Goal: Find specific page/section: Find specific page/section

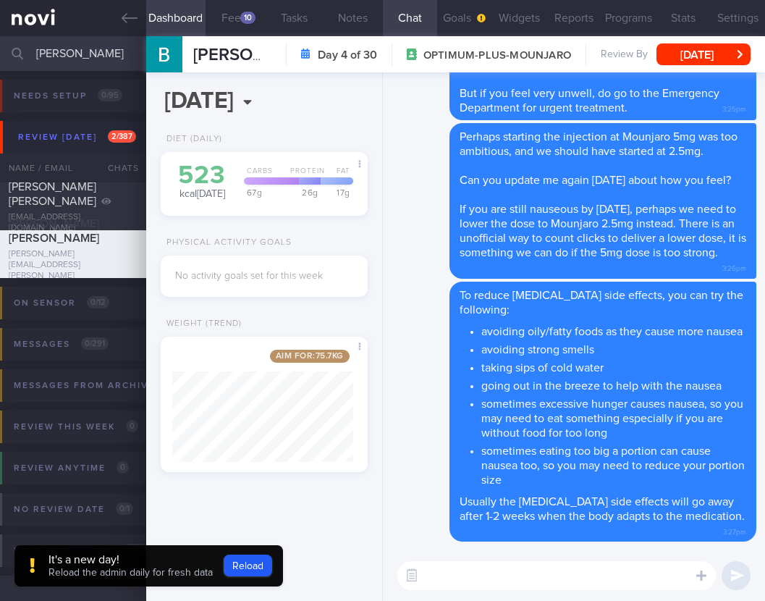
select select "8"
click at [242, 557] on button "Reload" at bounding box center [248, 565] width 48 height 22
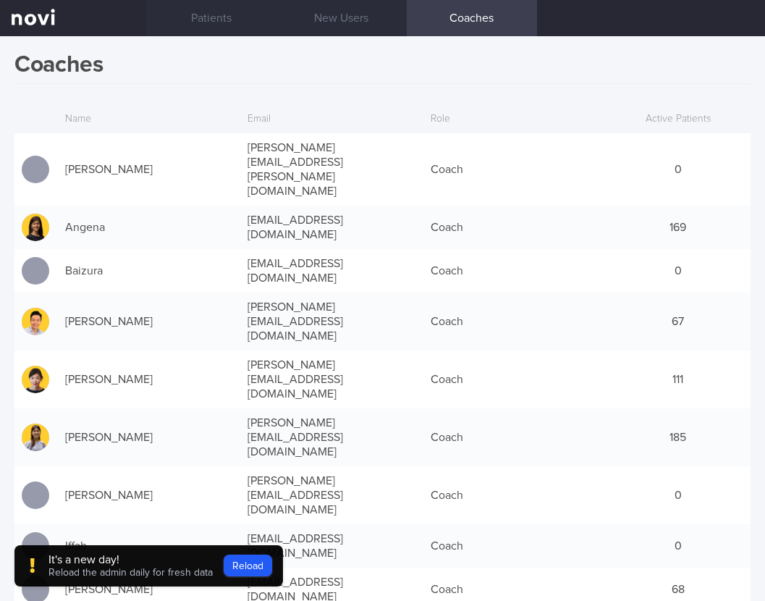
scroll to position [274, 0]
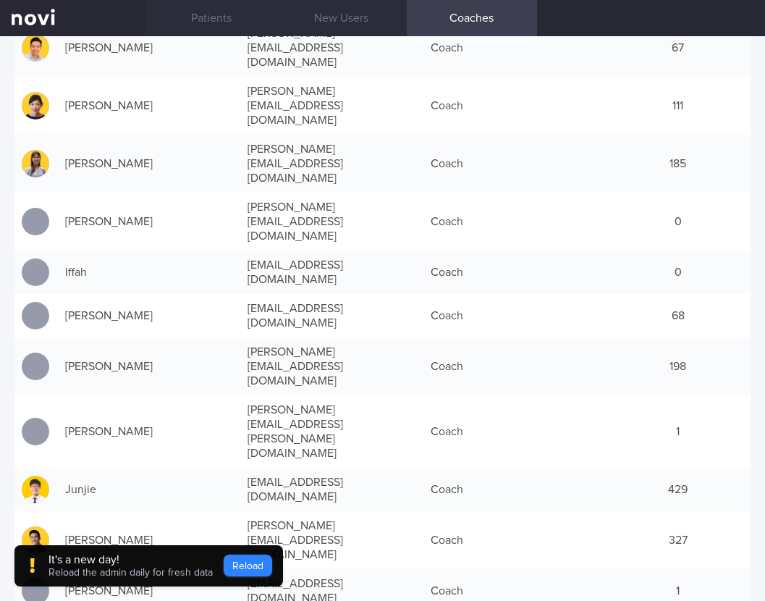
click at [267, 564] on button "Reload" at bounding box center [248, 565] width 48 height 22
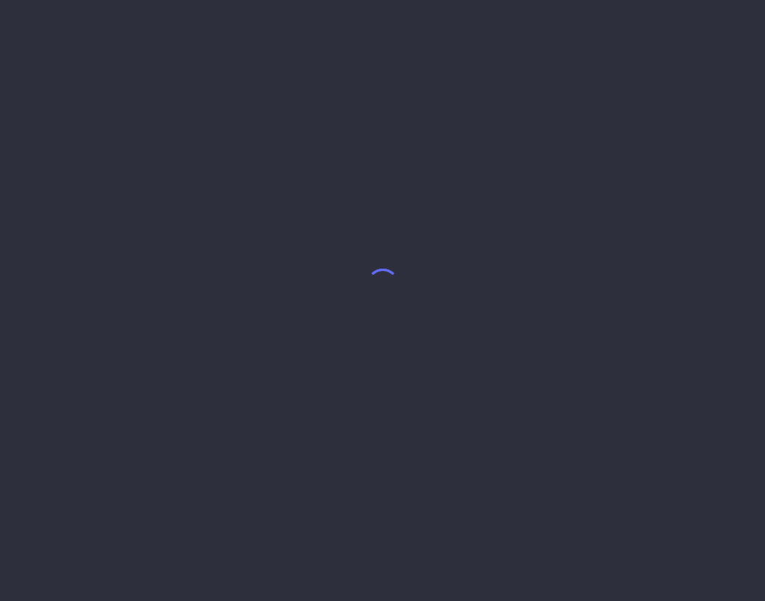
select select "8"
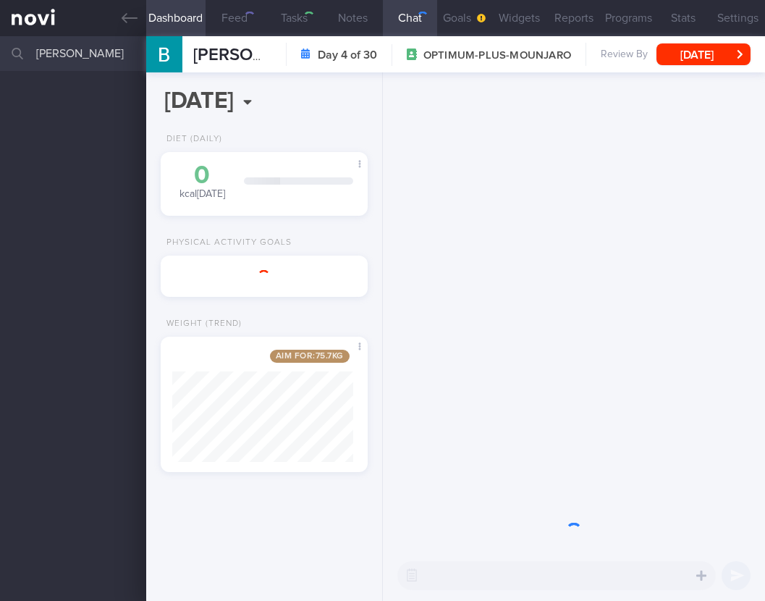
scroll to position [111, 181]
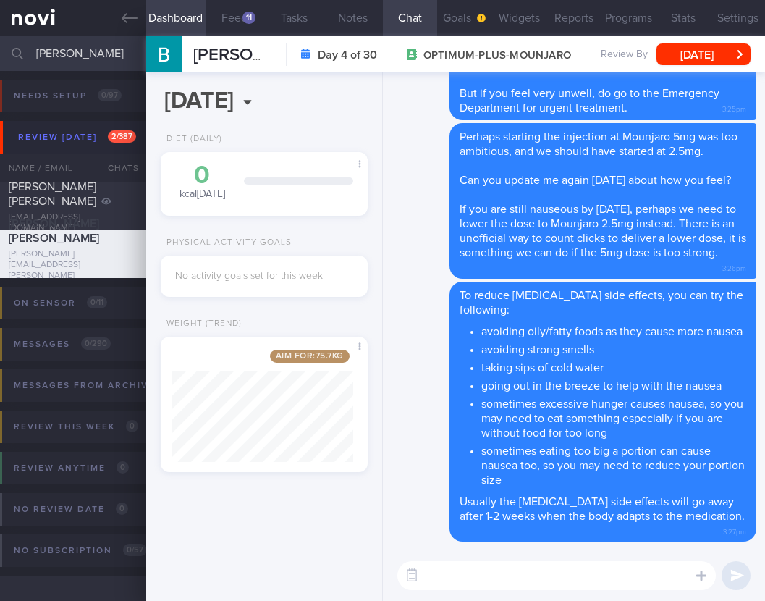
click at [384, 209] on div "Delete To reduce nausea and the vomiting side effects, you can try the followin…" at bounding box center [574, 311] width 382 height 478
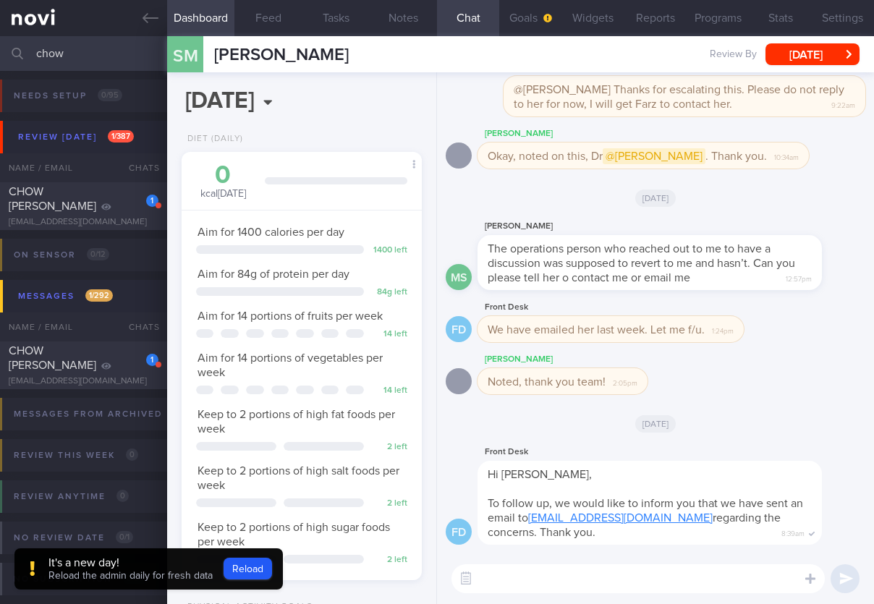
scroll to position [122, 203]
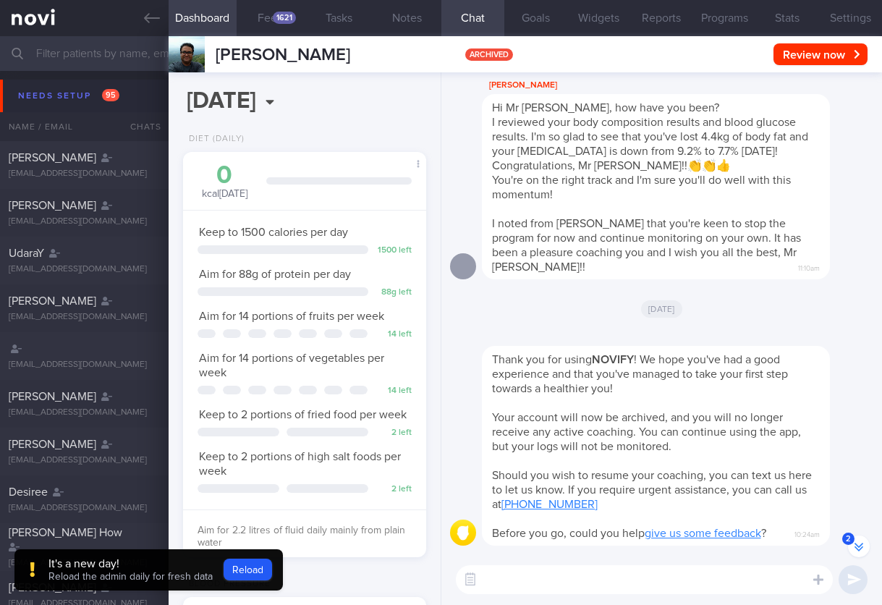
select select "8"
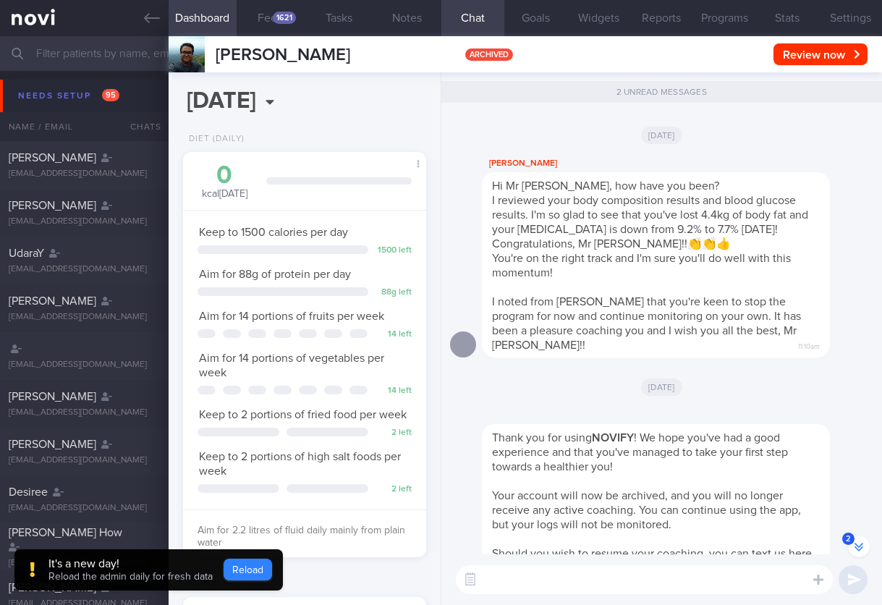
click at [256, 570] on button "Reload" at bounding box center [248, 570] width 48 height 22
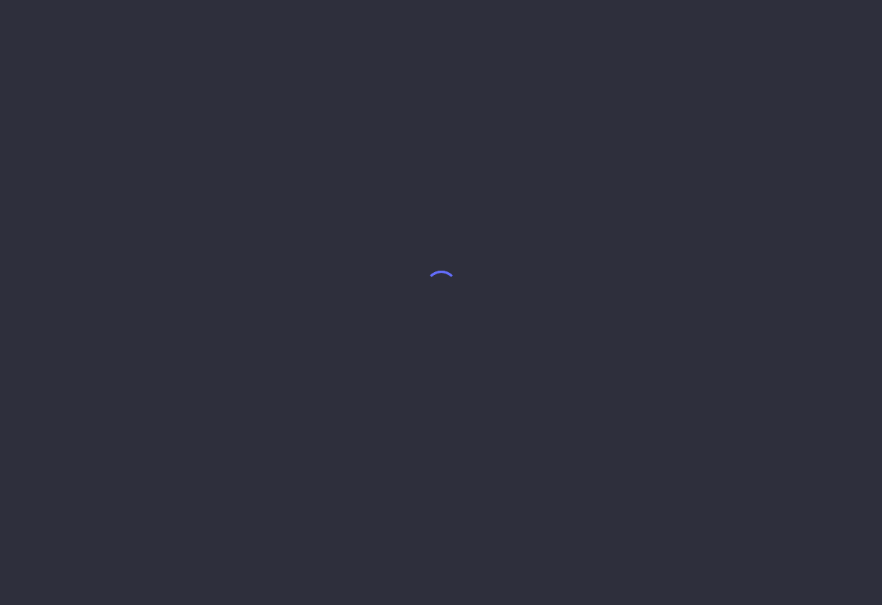
select select "8"
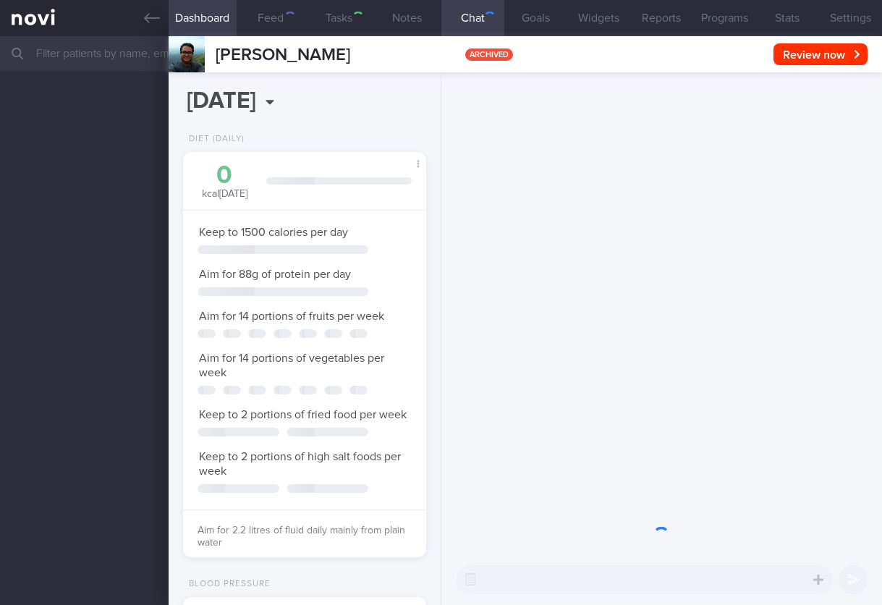
scroll to position [124, 206]
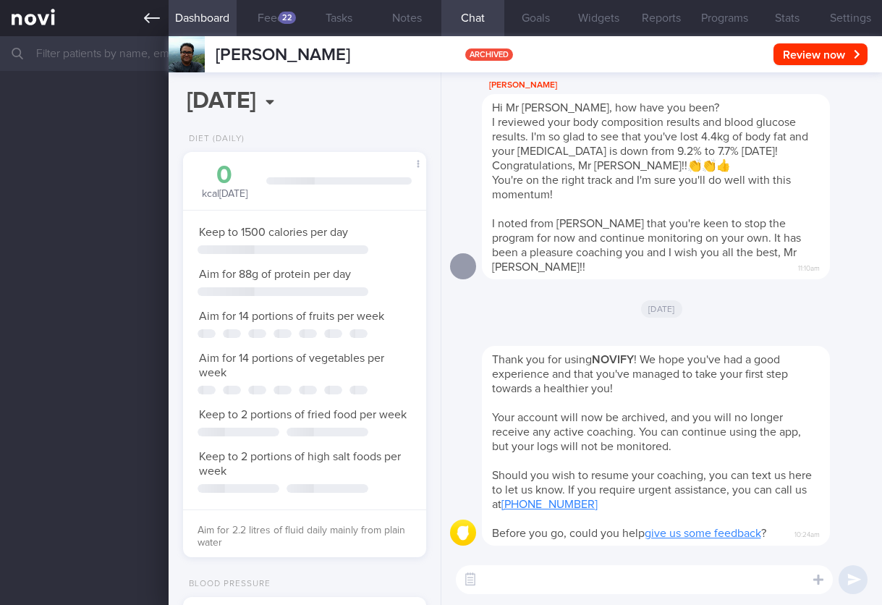
click at [51, 20] on link at bounding box center [84, 18] width 169 height 36
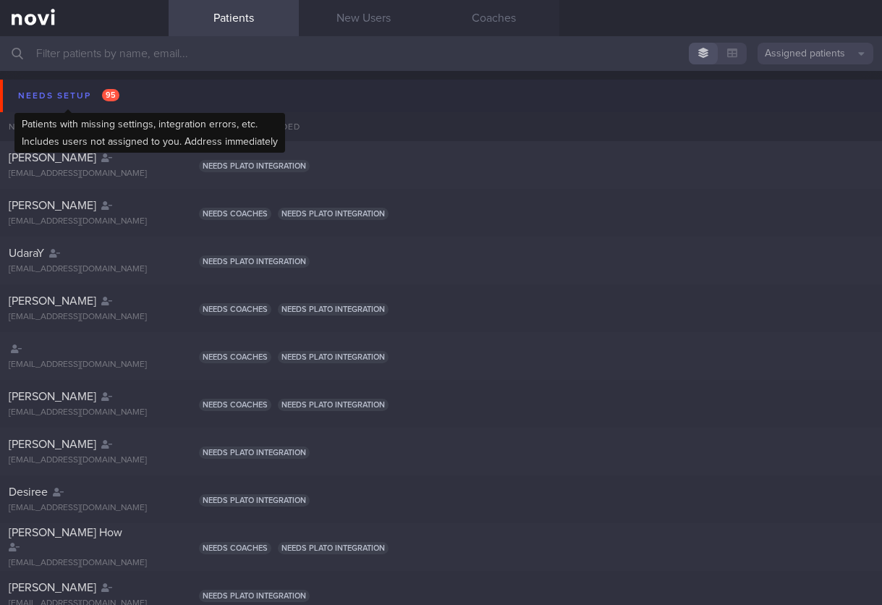
click at [64, 88] on div "Needs setup 95" at bounding box center [68, 96] width 109 height 20
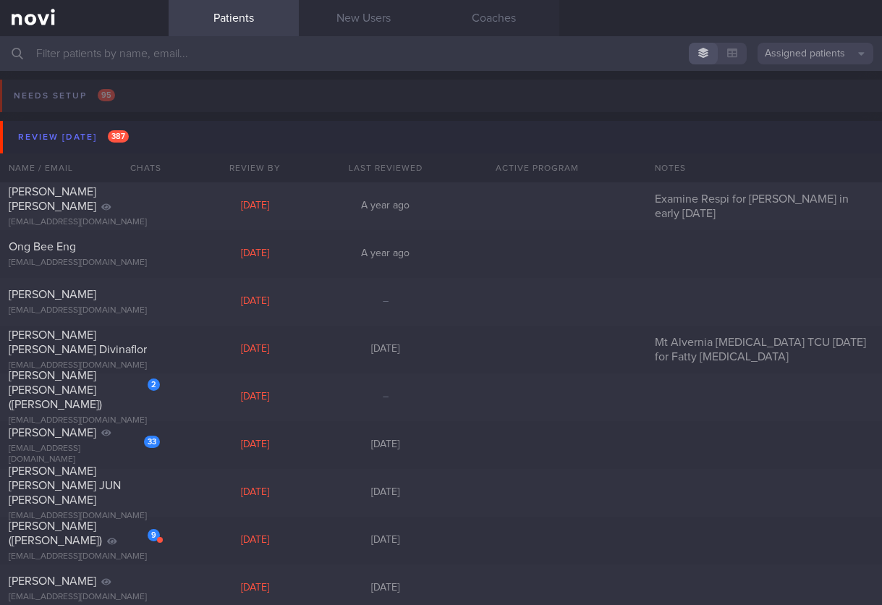
click at [125, 125] on button "Review today 387" at bounding box center [443, 137] width 887 height 33
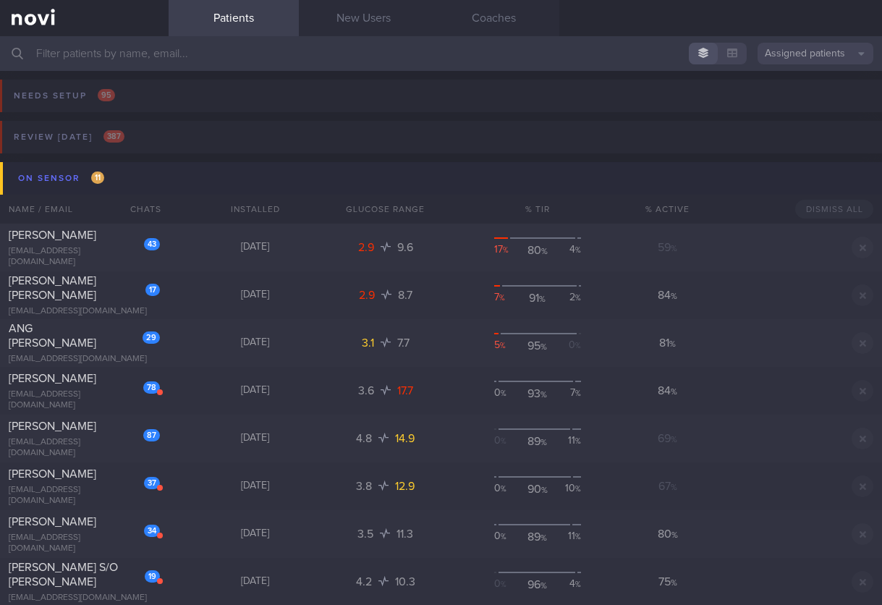
click at [147, 170] on button "On sensor 11" at bounding box center [443, 178] width 887 height 33
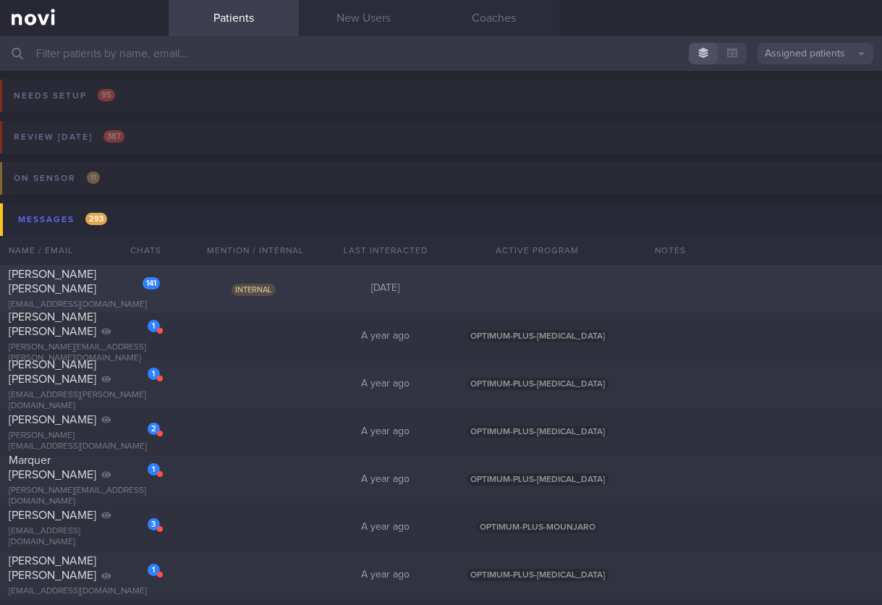
click at [283, 296] on div "141 Rachel Poon Wei Ling bsclaire@gmail.com Internal Yesterday" at bounding box center [441, 289] width 882 height 48
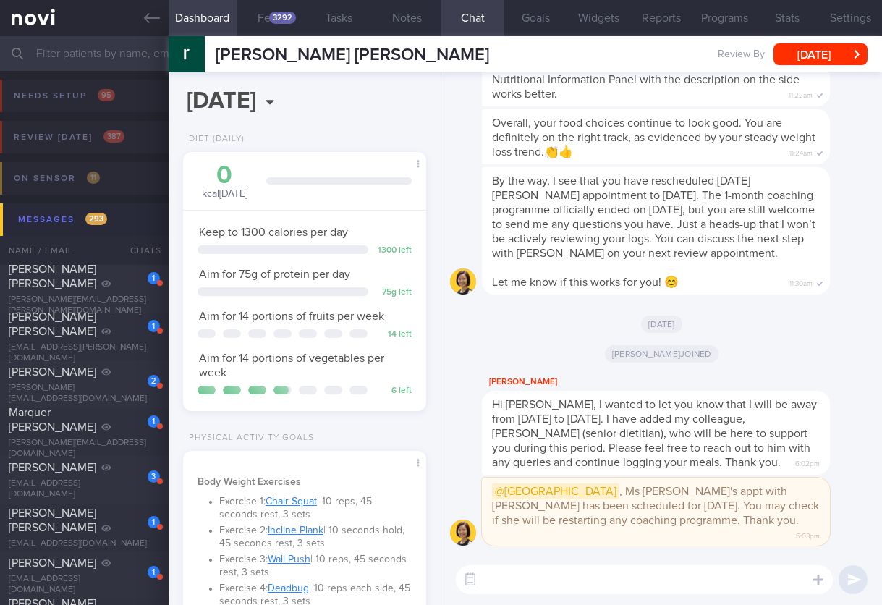
scroll to position [106, 212]
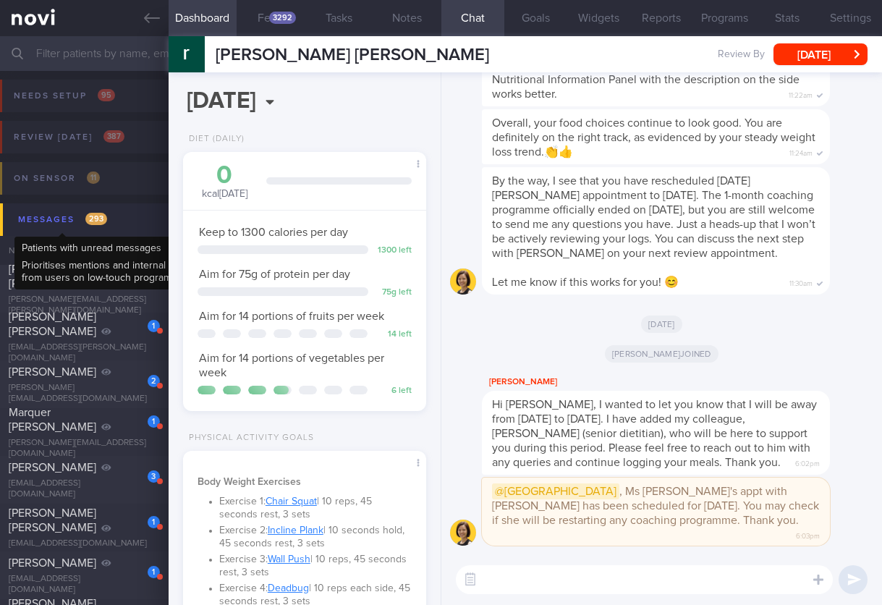
click at [50, 216] on div "Messages 293" at bounding box center [62, 220] width 96 height 20
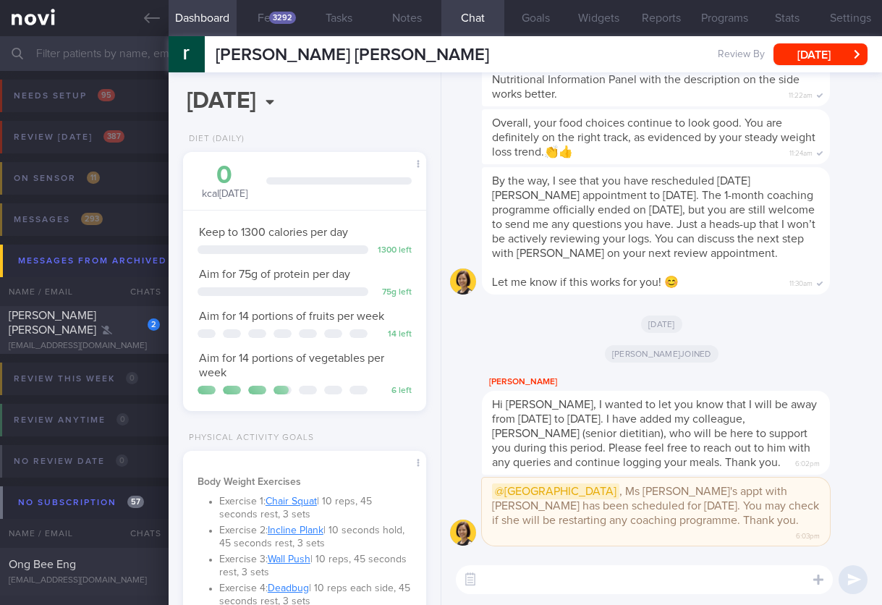
click at [132, 331] on div "2" at bounding box center [144, 319] width 32 height 22
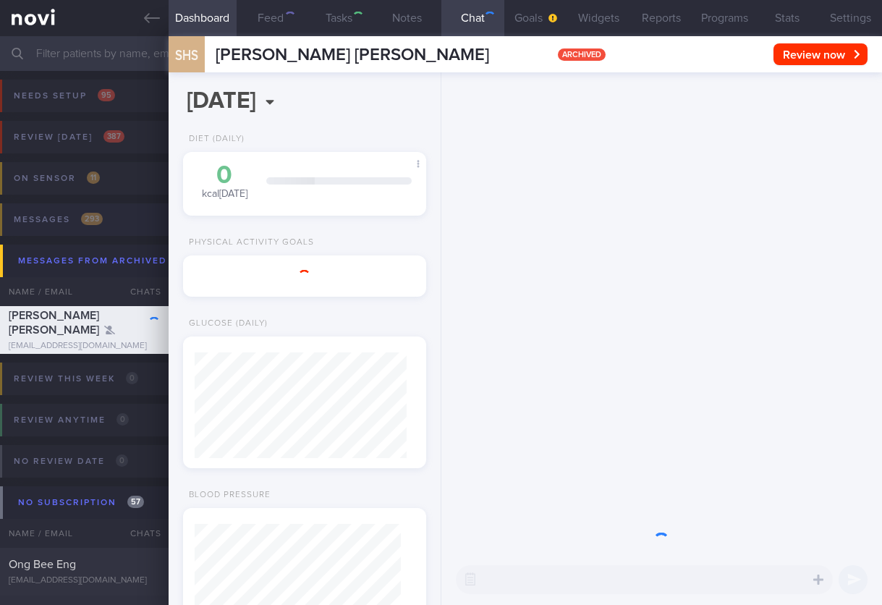
select select "8"
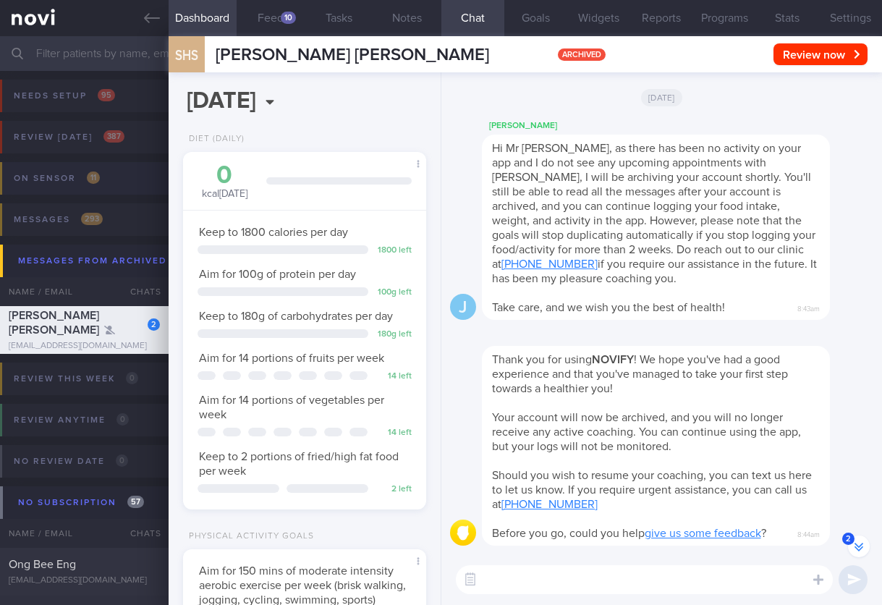
scroll to position [-38, 0]
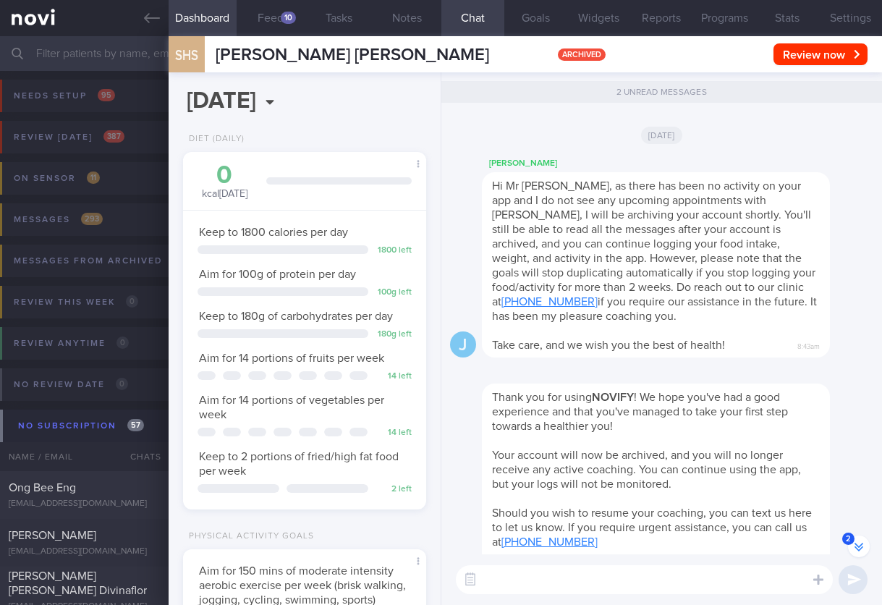
click at [82, 48] on input "text" at bounding box center [441, 53] width 882 height 35
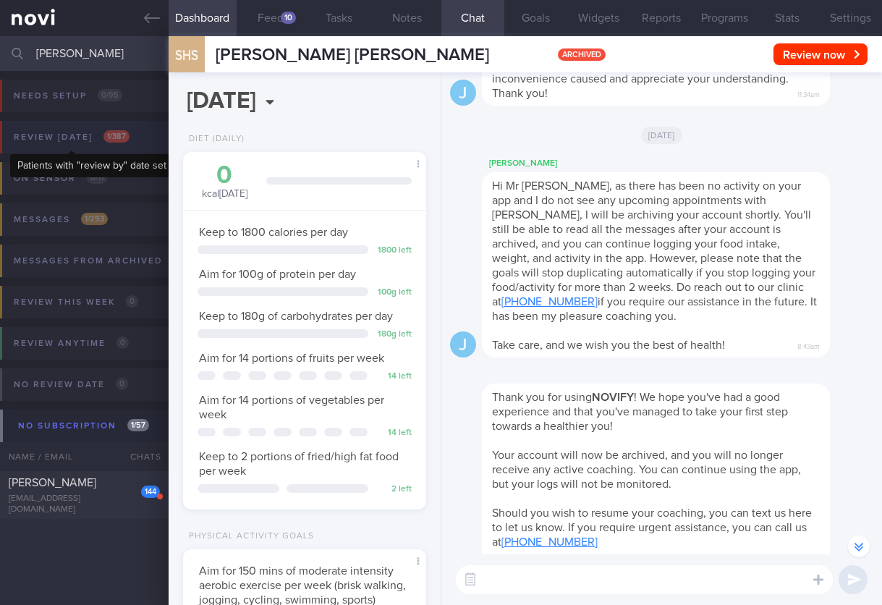
type input "stephen"
click at [103, 130] on div "Review today 1 / 387" at bounding box center [71, 137] width 123 height 20
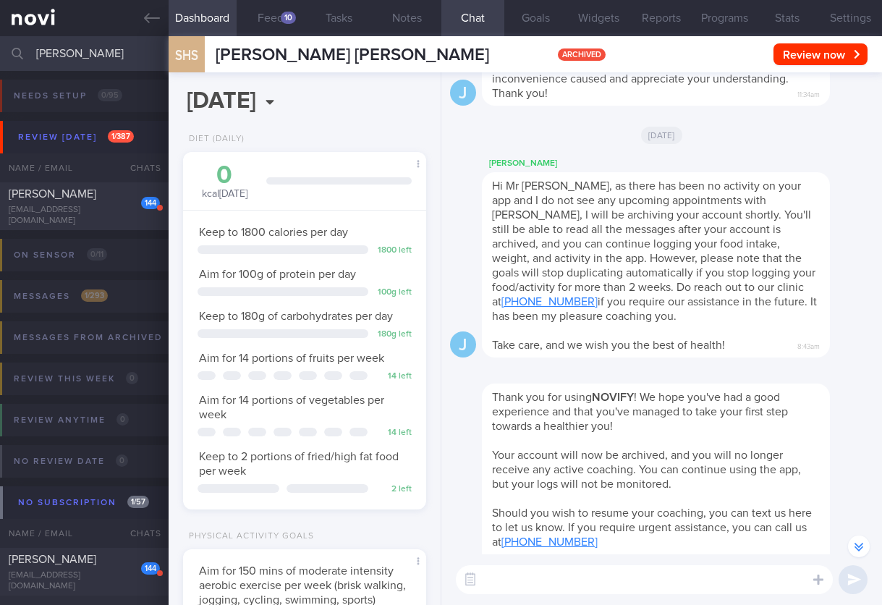
drag, startPoint x: 101, startPoint y: 190, endPoint x: 746, endPoint y: 102, distance: 650.7
click at [101, 190] on div "144 Stephen Kartili stephenkartili@gmail.com Tue, 17 Jun 3 months ago" at bounding box center [441, 206] width 882 height 48
select select "5"
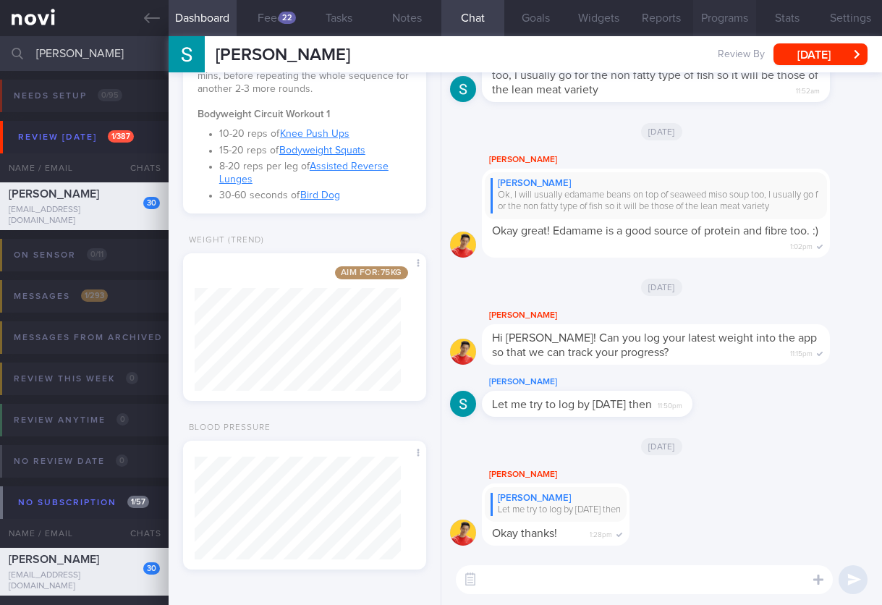
click at [708, 19] on button "Programs" at bounding box center [724, 18] width 63 height 36
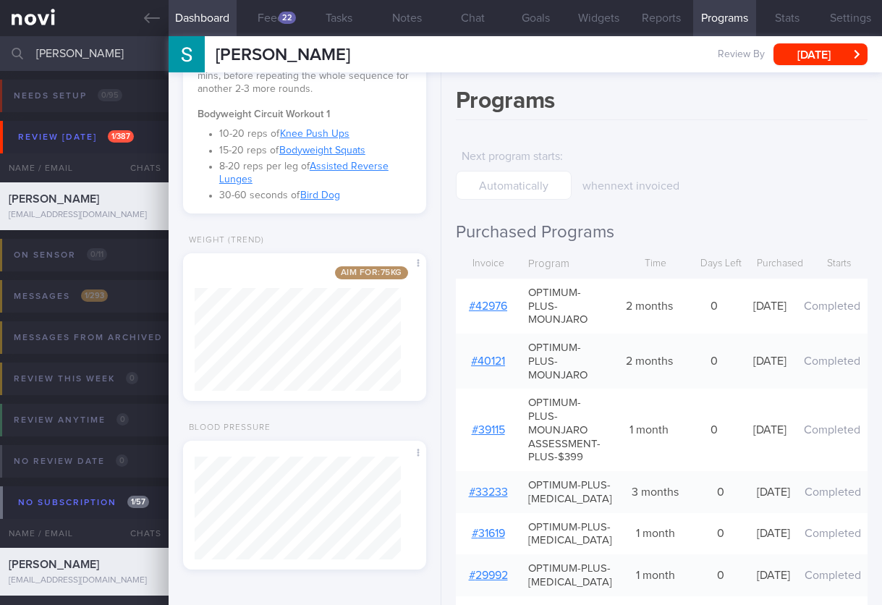
click at [708, 20] on button "Programs" at bounding box center [724, 18] width 63 height 36
click at [491, 17] on button "Chat" at bounding box center [472, 18] width 63 height 36
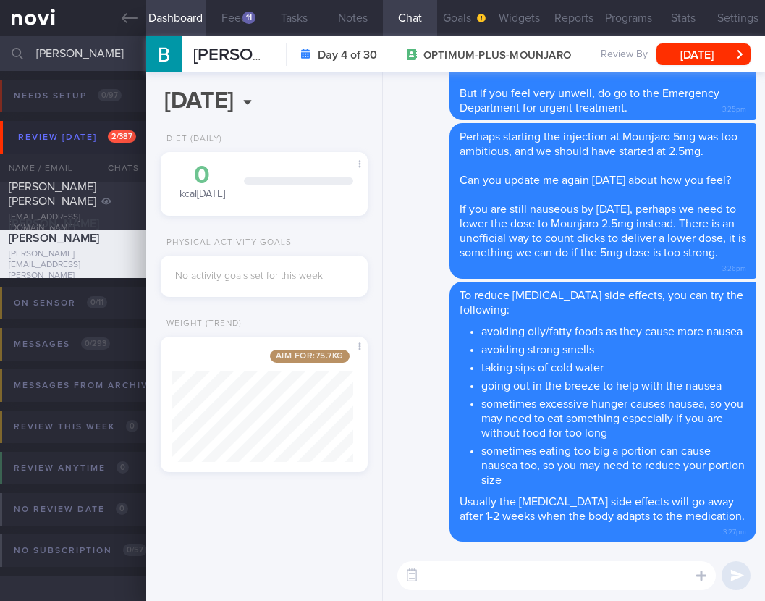
select select "8"
